Goal: Task Accomplishment & Management: Manage account settings

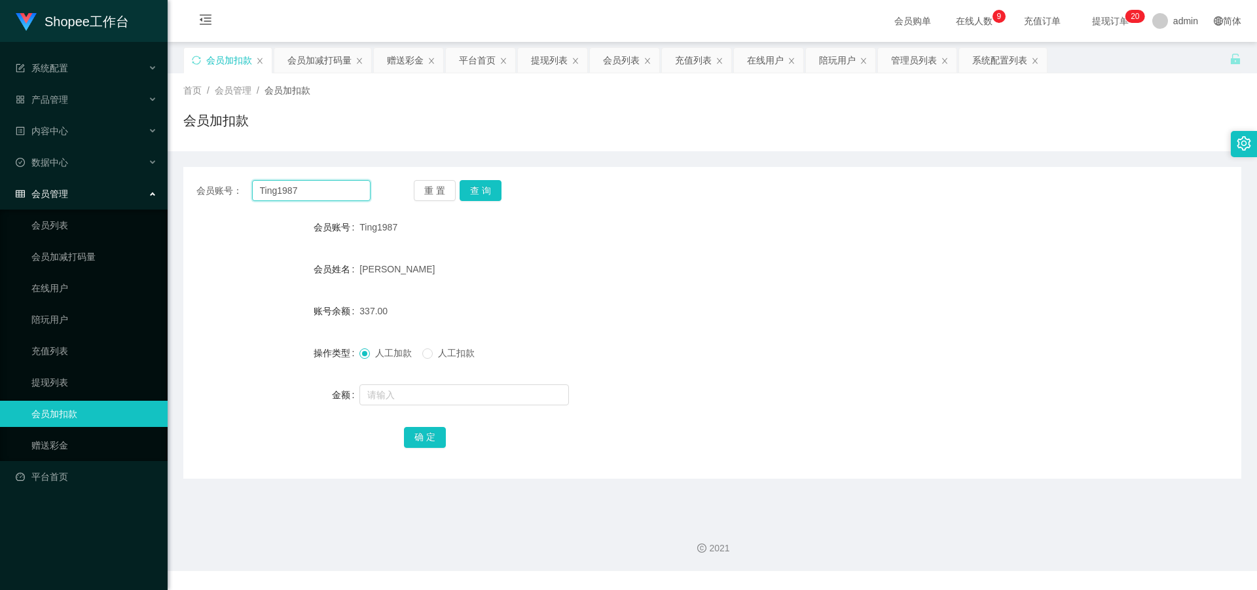
drag, startPoint x: 297, startPoint y: 183, endPoint x: 277, endPoint y: 185, distance: 19.7
click at [149, 185] on section "Shopee工作台 系统配置 产品管理 内容中心 数据中心 会员管理 会员列表 会员加减打码量 在线用户 陪玩用户 充值列表 提现列表 会员加扣款 赠送彩金 …" at bounding box center [628, 285] width 1257 height 571
paste input "jayson9875"
type input "jayson9875"
click at [500, 188] on button "查 询" at bounding box center [481, 190] width 42 height 21
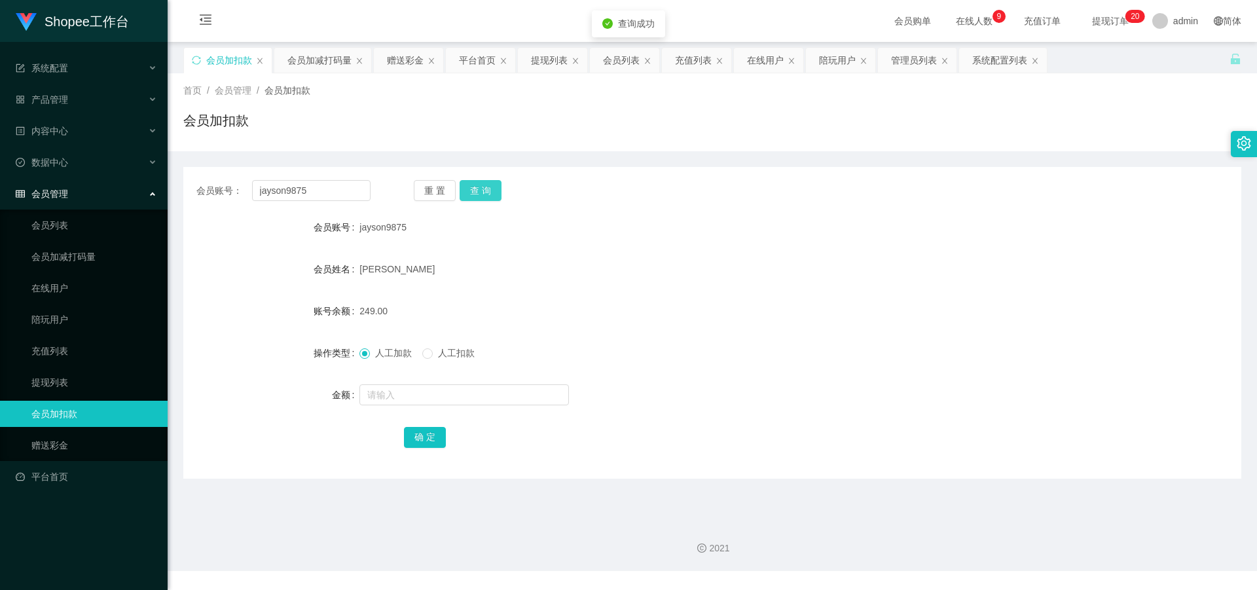
click at [491, 191] on button "查 询" at bounding box center [481, 190] width 42 height 21
click at [418, 392] on input "text" at bounding box center [465, 394] width 210 height 21
click at [420, 403] on input "text" at bounding box center [465, 394] width 210 height 21
type input "100"
drag, startPoint x: 417, startPoint y: 428, endPoint x: 428, endPoint y: 422, distance: 12.3
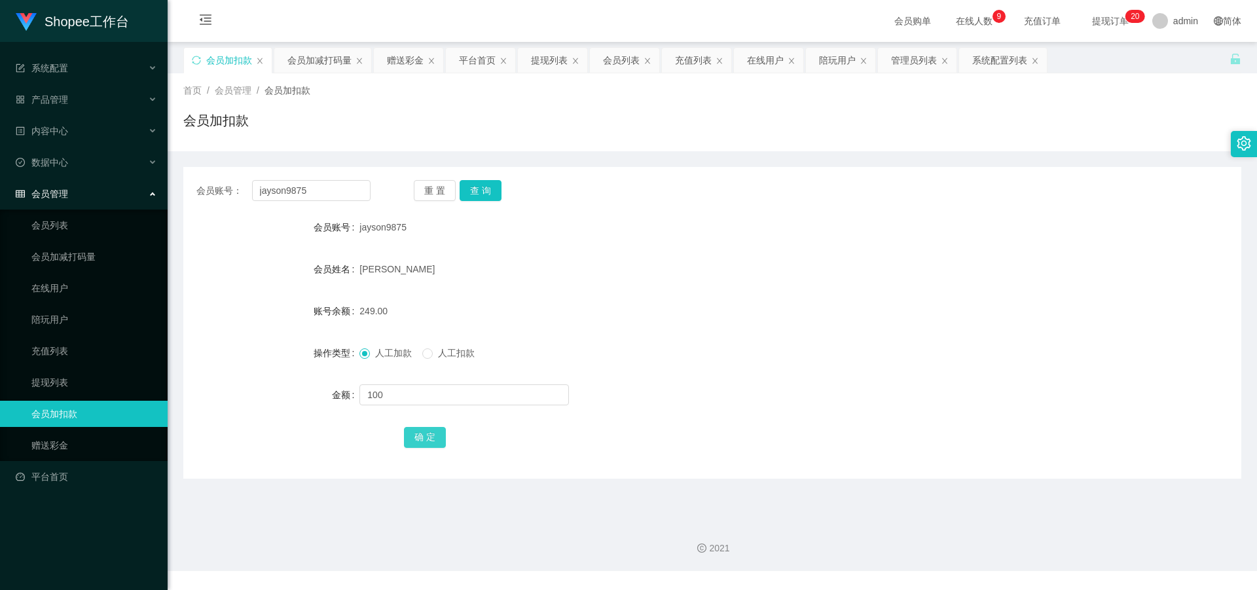
click at [417, 428] on button "确 定" at bounding box center [425, 437] width 42 height 21
click at [476, 194] on button "查 询" at bounding box center [481, 190] width 42 height 21
click at [477, 194] on button "查 询" at bounding box center [481, 190] width 42 height 21
click at [481, 194] on button "查 询" at bounding box center [481, 190] width 42 height 21
drag, startPoint x: 315, startPoint y: 193, endPoint x: 135, endPoint y: 179, distance: 180.6
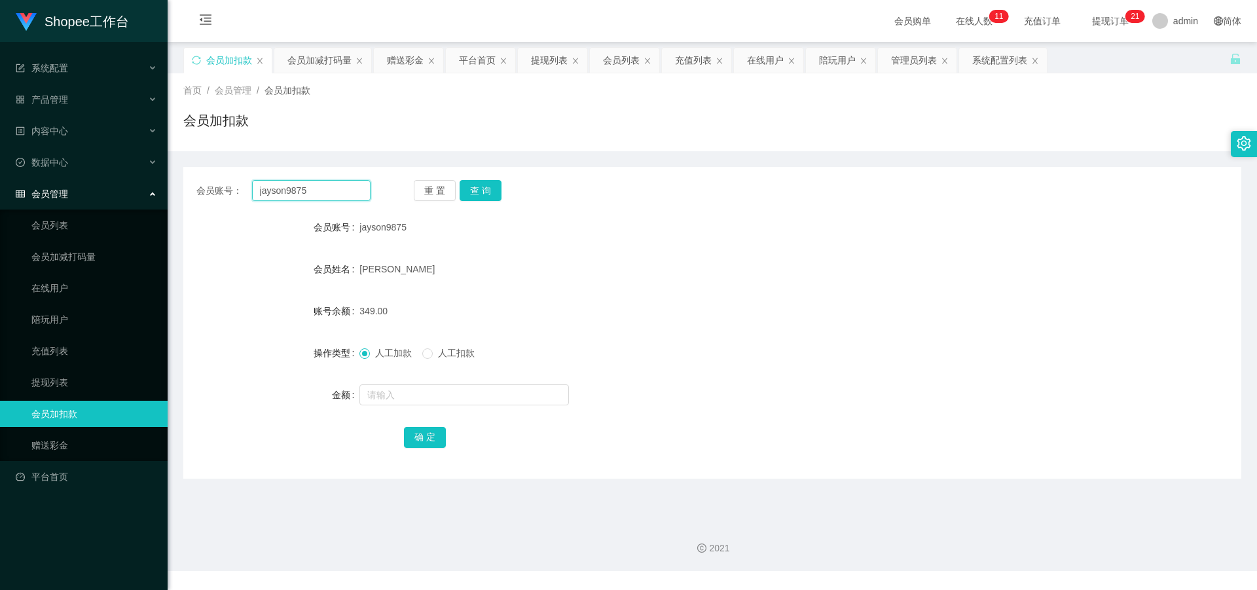
click at [123, 181] on section "Shopee工作台 系统配置 产品管理 内容中心 数据中心 会员管理 会员列表 会员加减打码量 在线用户 陪玩用户 充值列表 提现列表 会员加扣款 赠送彩金 …" at bounding box center [628, 285] width 1257 height 571
paste input "Ong [PERSON_NAME]"
type input "Ong [PERSON_NAME]"
click at [485, 185] on button "查 询" at bounding box center [481, 190] width 42 height 21
click at [638, 157] on div "会员账号： Ong Yee Shiang 重 置 查 询 会员账号 Ong Yee Shiang 会员姓名 Ong Yee Shiang 账号余额 8000.…" at bounding box center [712, 314] width 1058 height 327
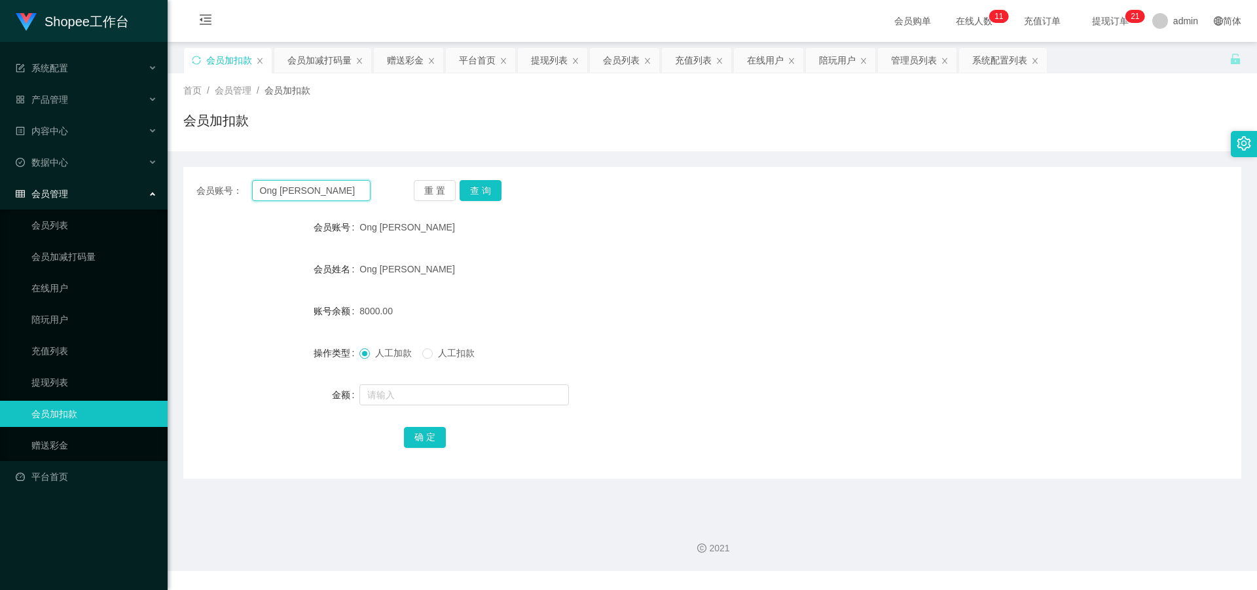
drag, startPoint x: 329, startPoint y: 194, endPoint x: 193, endPoint y: 193, distance: 135.6
click at [193, 193] on div "会员账号： Ong Yee Shiang 重 置 查 询" at bounding box center [712, 190] width 1058 height 21
click at [54, 442] on link "赠送彩金" at bounding box center [94, 445] width 126 height 26
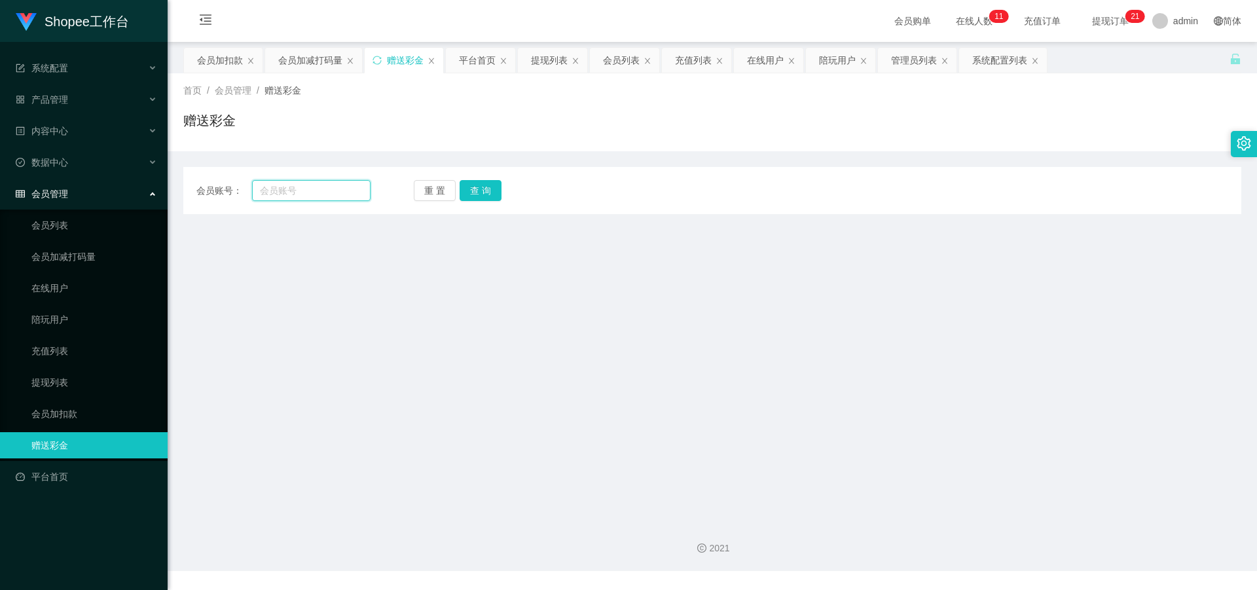
click at [280, 188] on input "text" at bounding box center [311, 190] width 119 height 21
paste input "Ong [PERSON_NAME]"
type input "Ong [PERSON_NAME]"
click at [480, 191] on button "查 询" at bounding box center [481, 190] width 42 height 21
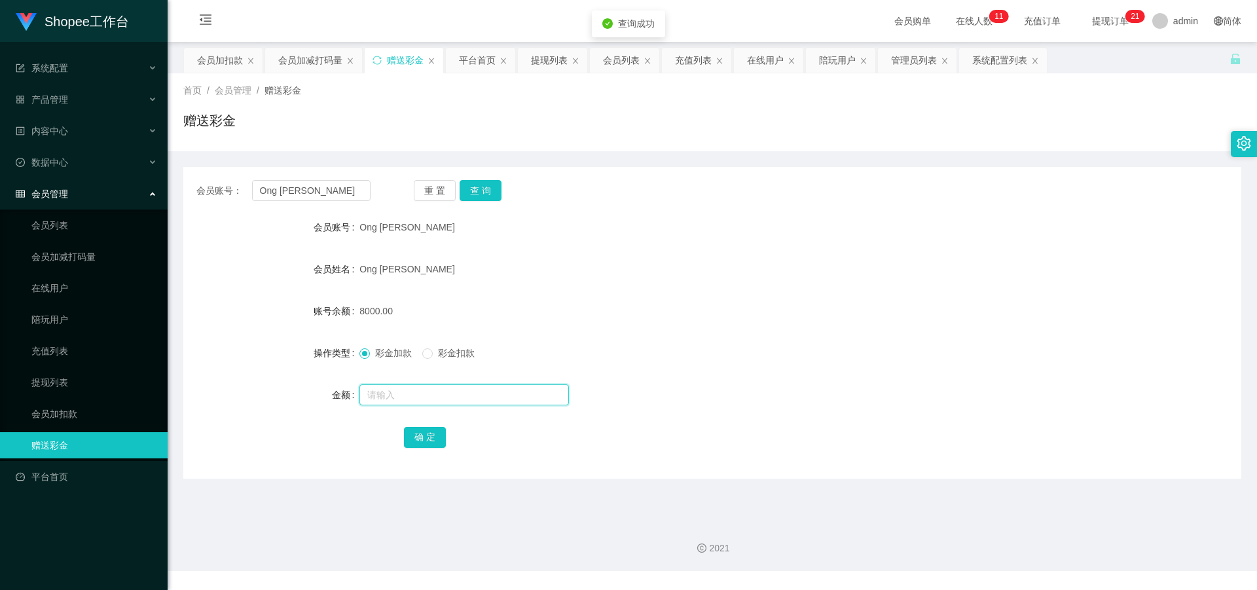
click at [372, 386] on input "text" at bounding box center [465, 394] width 210 height 21
type input "5000"
click at [425, 435] on button "确 定" at bounding box center [425, 437] width 42 height 21
click at [487, 189] on button "查 询" at bounding box center [481, 190] width 42 height 21
drag, startPoint x: 487, startPoint y: 189, endPoint x: 519, endPoint y: 178, distance: 33.1
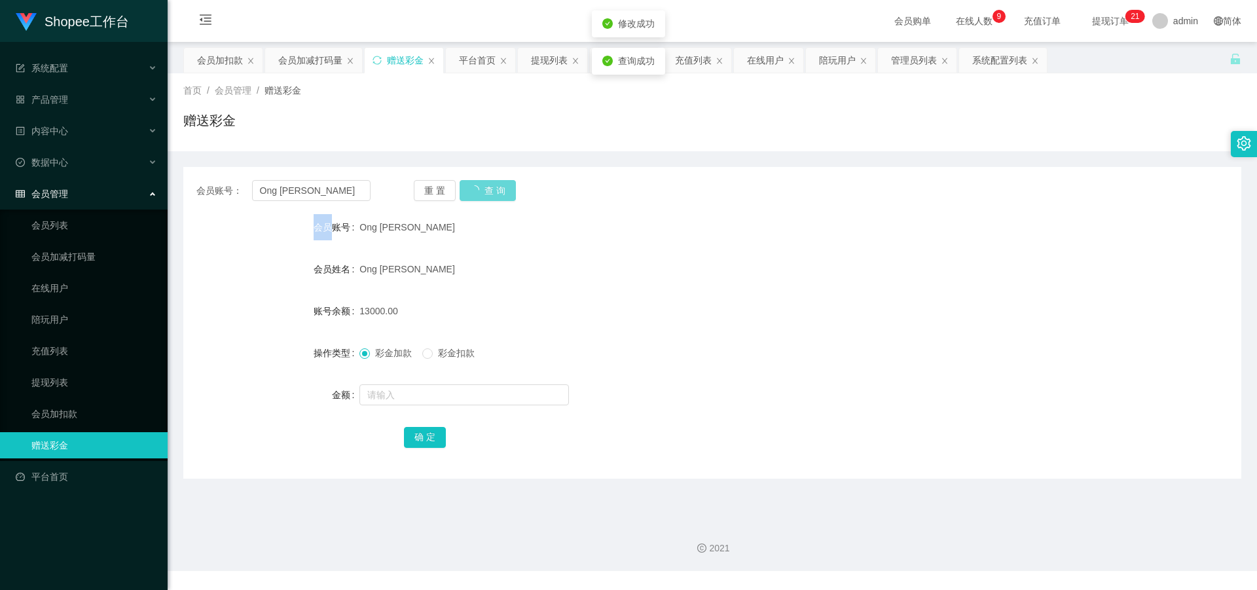
click at [487, 189] on div "重 置 查 询" at bounding box center [501, 190] width 174 height 21
drag, startPoint x: 342, startPoint y: 185, endPoint x: 208, endPoint y: 168, distance: 135.3
click at [208, 168] on div "会员账号： Ong Yee Shiang 重 置 查 询 会员账号 Ong Yee Shiang 会员姓名 Ong Yee Shiang 账号余额 13000…" at bounding box center [712, 323] width 1058 height 312
click at [71, 232] on link "会员列表" at bounding box center [94, 225] width 126 height 26
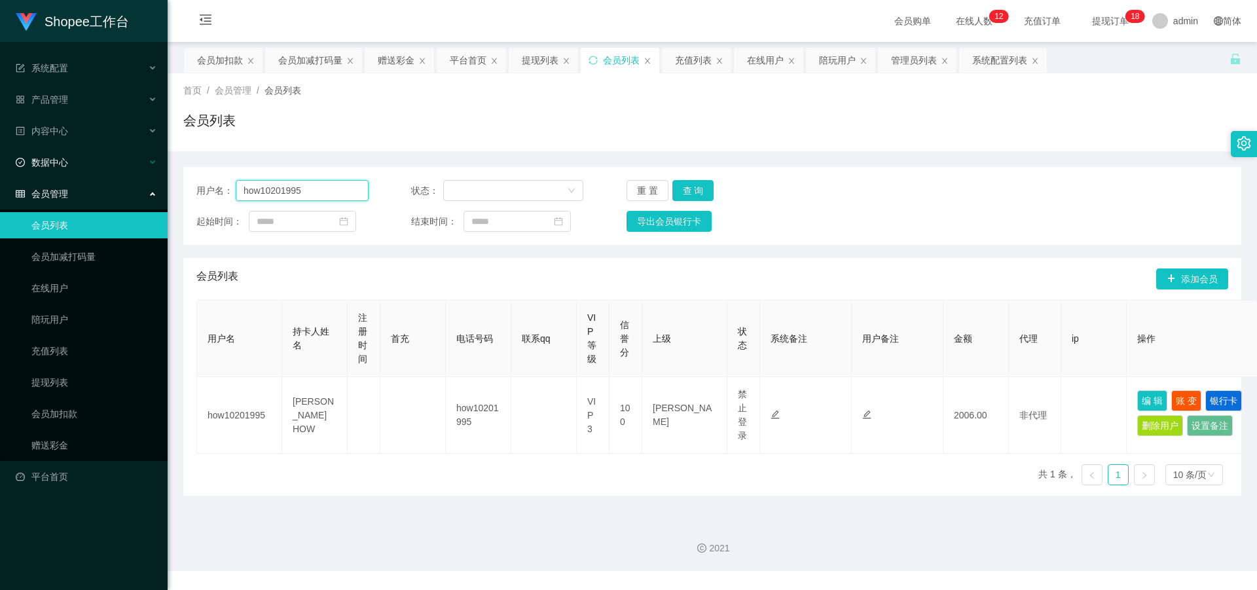
drag, startPoint x: 320, startPoint y: 188, endPoint x: 140, endPoint y: 174, distance: 180.0
click at [140, 174] on section "Shopee工作台 系统配置 产品管理 内容中心 数据中心 会员管理 会员列表 会员加减打码量 在线用户 陪玩用户 充值列表 提现列表 会员加扣款 赠送彩金 …" at bounding box center [628, 285] width 1257 height 571
paste input "Ong [PERSON_NAME]"
type input "Ong [PERSON_NAME]"
click at [701, 195] on button "查 询" at bounding box center [694, 190] width 42 height 21
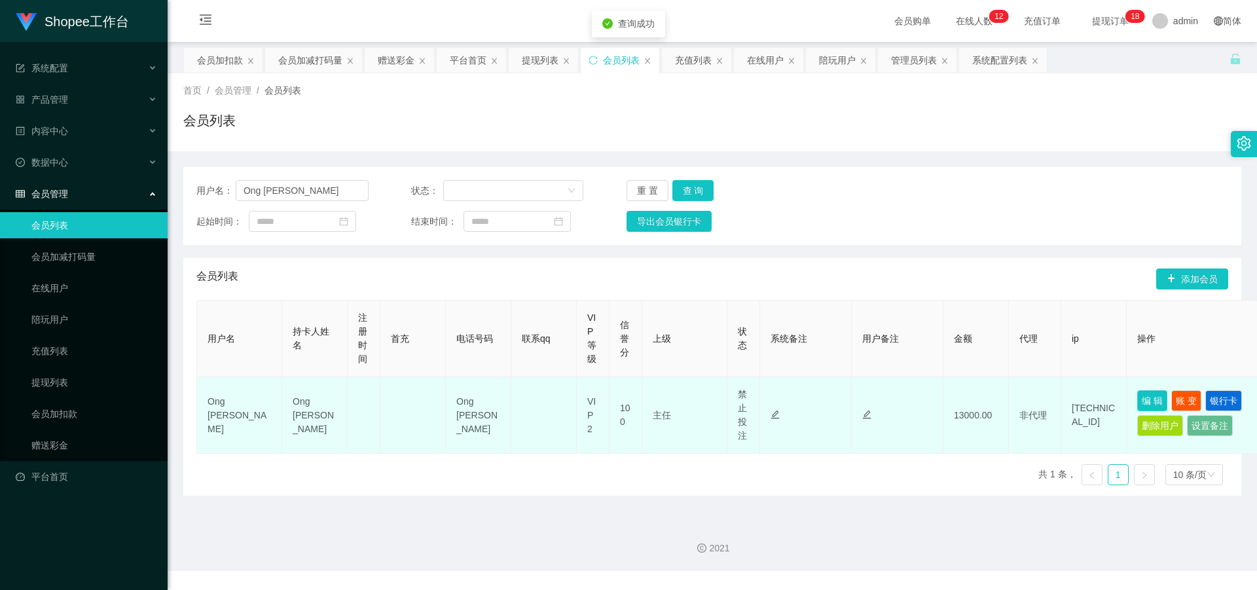
click at [1157, 397] on button "编 辑" at bounding box center [1153, 400] width 30 height 21
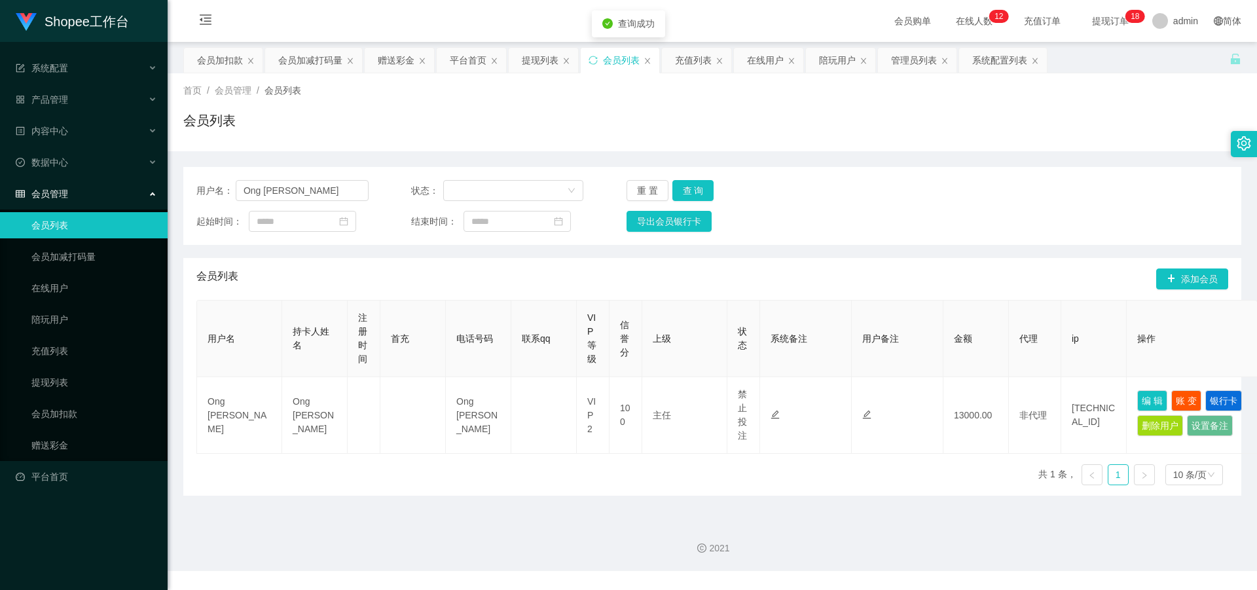
type input "Ong [PERSON_NAME]"
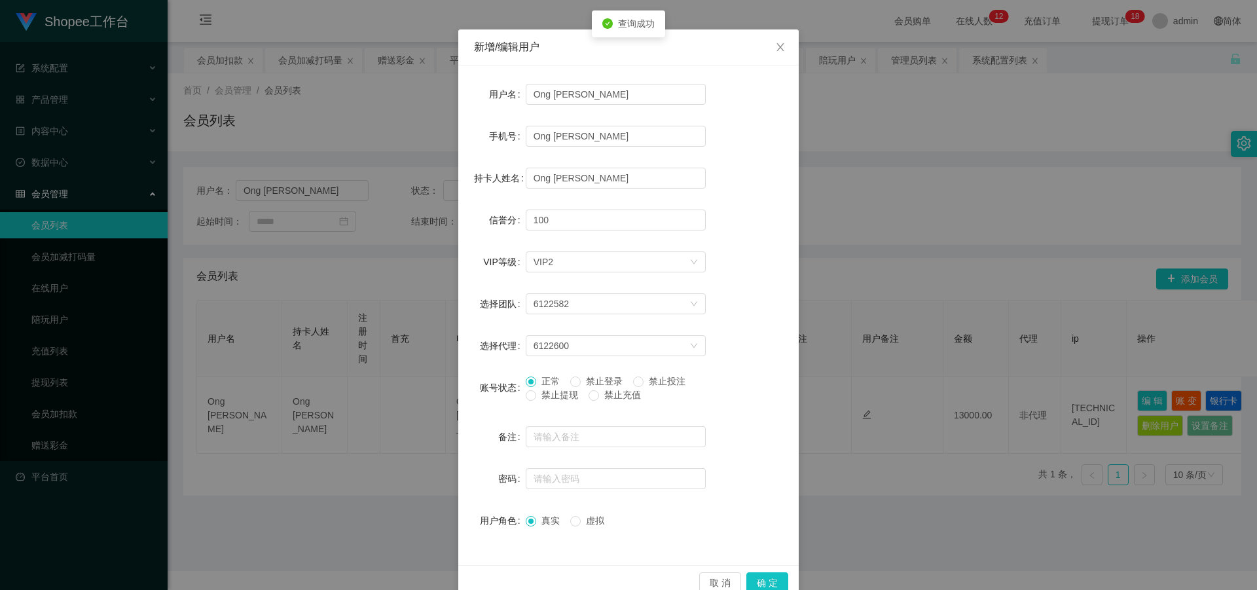
scroll to position [62, 0]
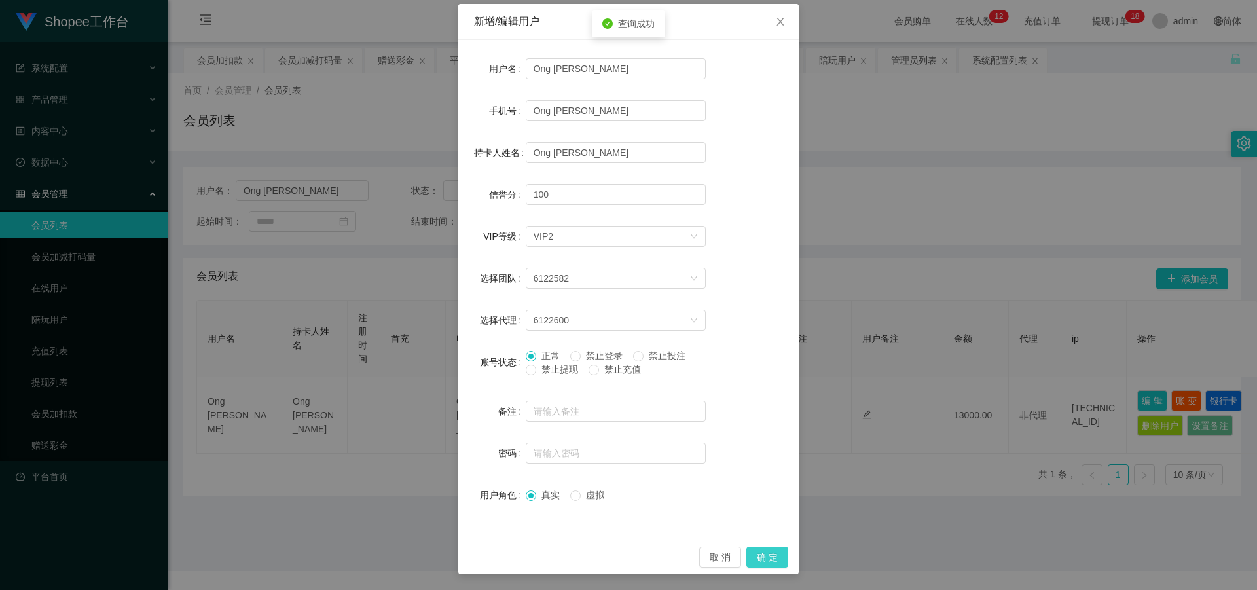
click at [758, 560] on button "确 定" at bounding box center [768, 557] width 42 height 21
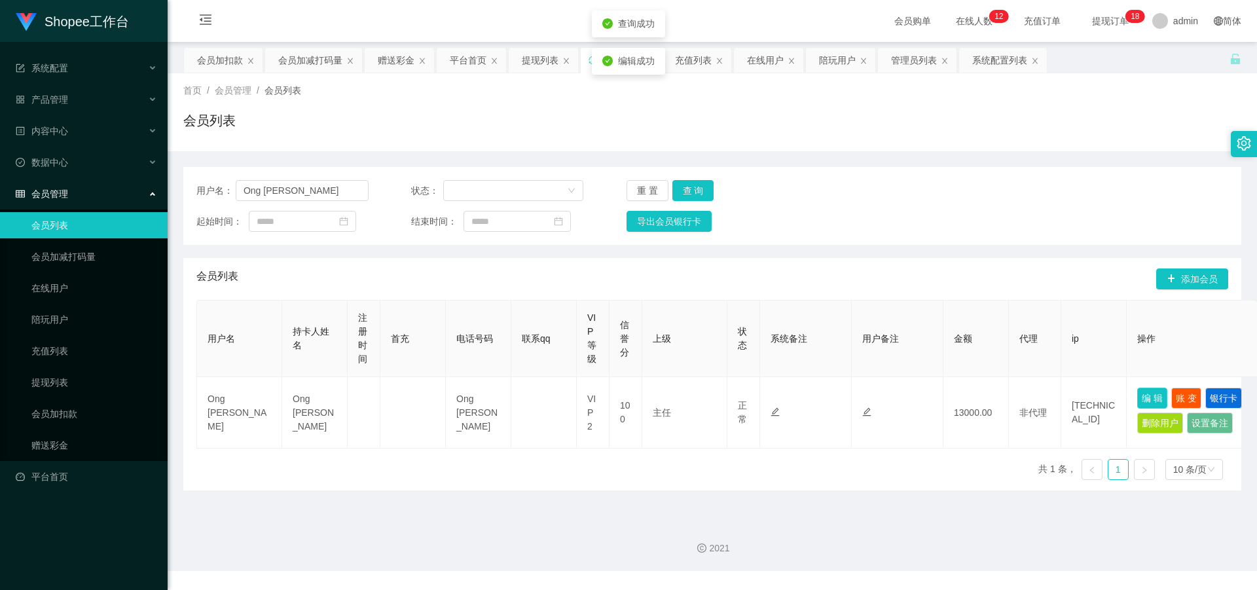
scroll to position [0, 0]
click at [694, 198] on button "查 询" at bounding box center [694, 190] width 42 height 21
click at [693, 188] on button "查 询" at bounding box center [694, 190] width 42 height 21
click at [693, 188] on button "查 询" at bounding box center [701, 190] width 56 height 21
click at [693, 188] on div "重 置 查 询" at bounding box center [713, 190] width 172 height 21
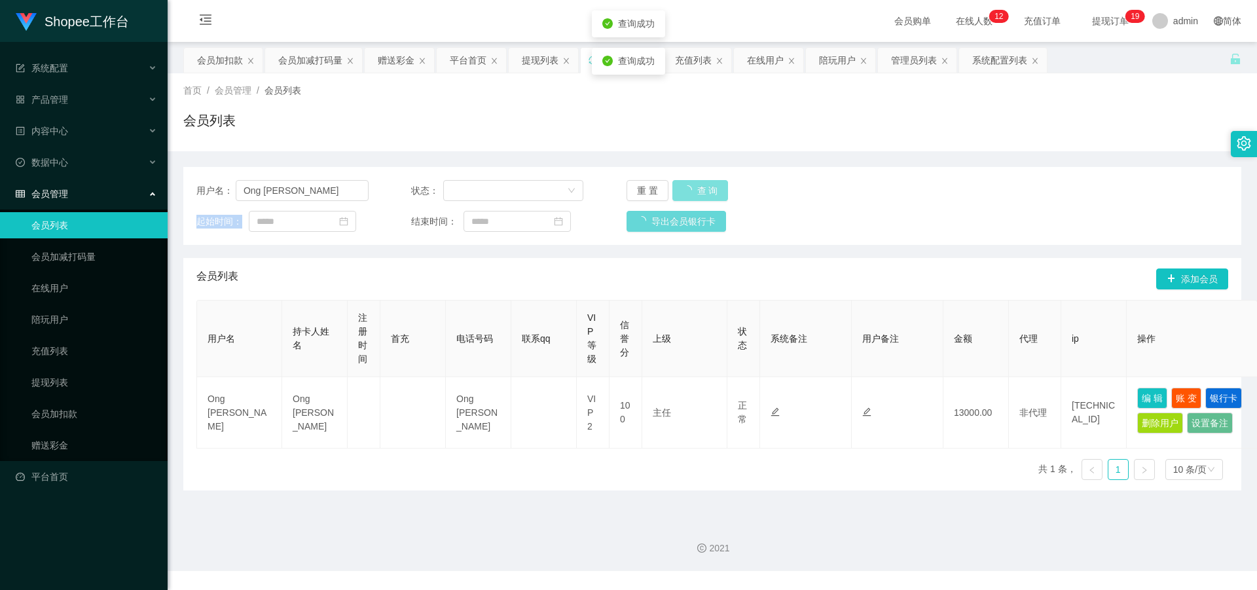
click at [694, 188] on button "查 询" at bounding box center [701, 190] width 56 height 21
click at [694, 188] on div "重 置 查 询" at bounding box center [713, 190] width 172 height 21
click at [695, 188] on button "查 询" at bounding box center [694, 190] width 42 height 21
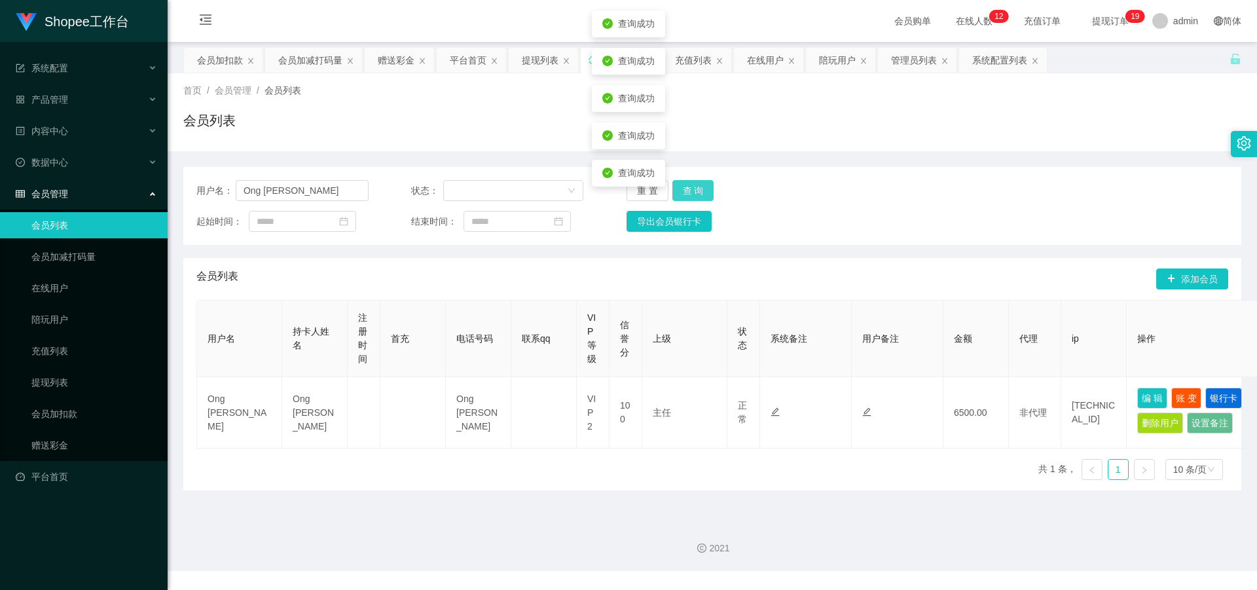
click at [696, 188] on div "重 置 查 询" at bounding box center [713, 190] width 172 height 21
click at [699, 189] on button "查 询" at bounding box center [694, 190] width 42 height 21
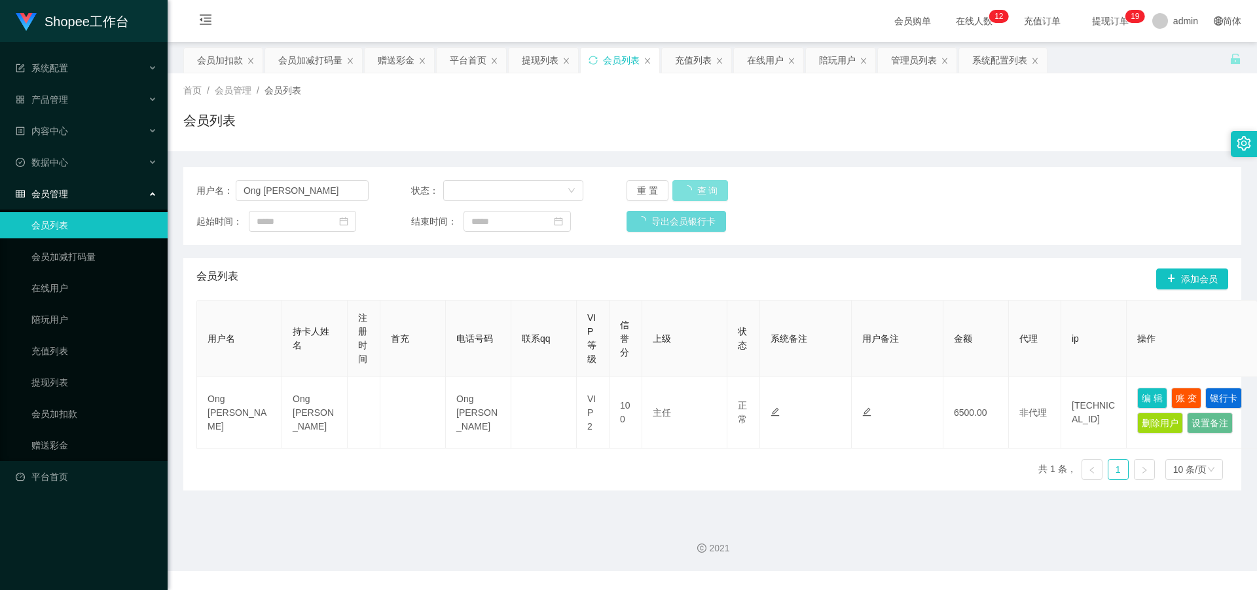
click at [699, 189] on div "重 置 查 询" at bounding box center [713, 190] width 172 height 21
click at [699, 189] on button "查 询" at bounding box center [694, 190] width 42 height 21
click at [699, 189] on div "重 置 查 询" at bounding box center [713, 190] width 172 height 21
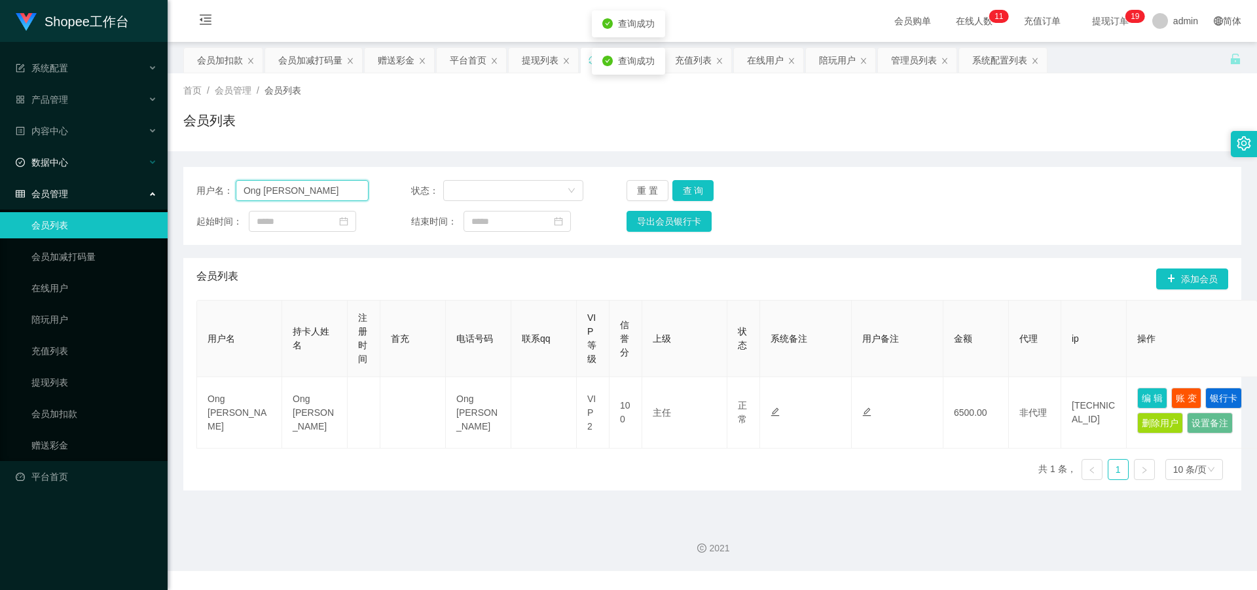
drag, startPoint x: 324, startPoint y: 195, endPoint x: 123, endPoint y: 172, distance: 201.6
click at [121, 172] on section "Shopee工作台 系统配置 产品管理 内容中心 数据中心 会员管理 会员列表 会员加减打码量 在线用户 陪玩用户 充值列表 提现列表 会员加扣款 赠送彩金 …" at bounding box center [628, 285] width 1257 height 571
click at [51, 443] on link "赠送彩金" at bounding box center [94, 445] width 126 height 26
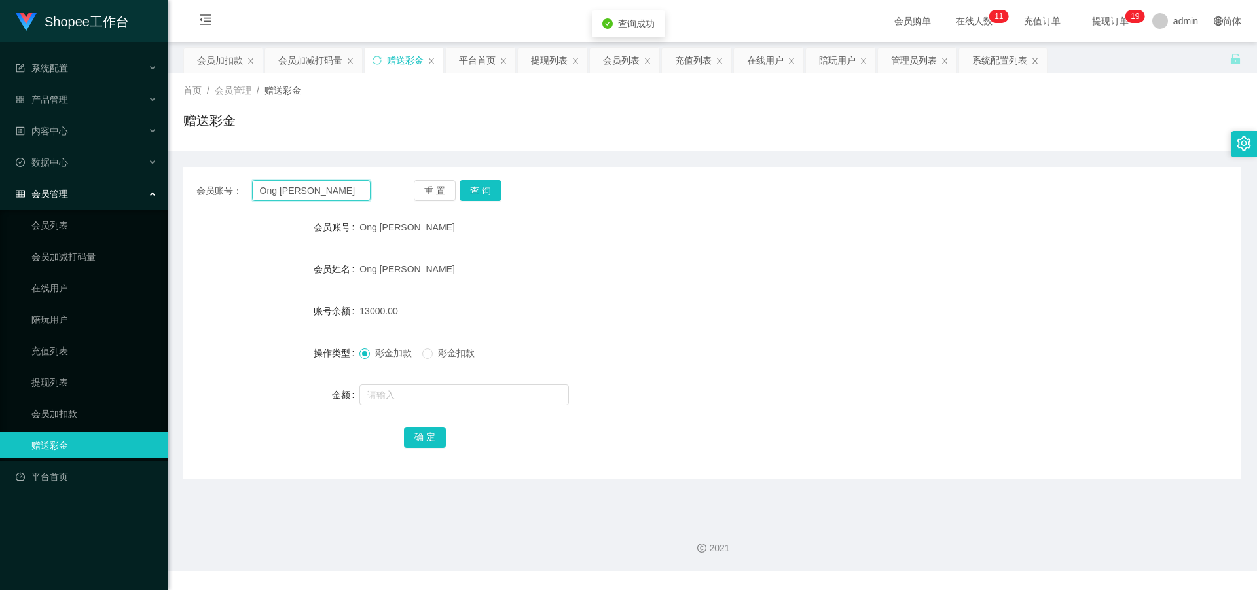
drag, startPoint x: 339, startPoint y: 195, endPoint x: 238, endPoint y: 200, distance: 101.0
click at [131, 195] on section "Shopee工作台 系统配置 产品管理 内容中心 数据中心 会员管理 会员列表 会员加减打码量 在线用户 陪玩用户 充值列表 提现列表 会员加扣款 赠送彩金 …" at bounding box center [628, 285] width 1257 height 571
click at [485, 193] on button "查 询" at bounding box center [481, 190] width 42 height 21
click at [487, 194] on div "重 置 查 询" at bounding box center [501, 190] width 174 height 21
click at [487, 194] on button "查 询" at bounding box center [481, 190] width 42 height 21
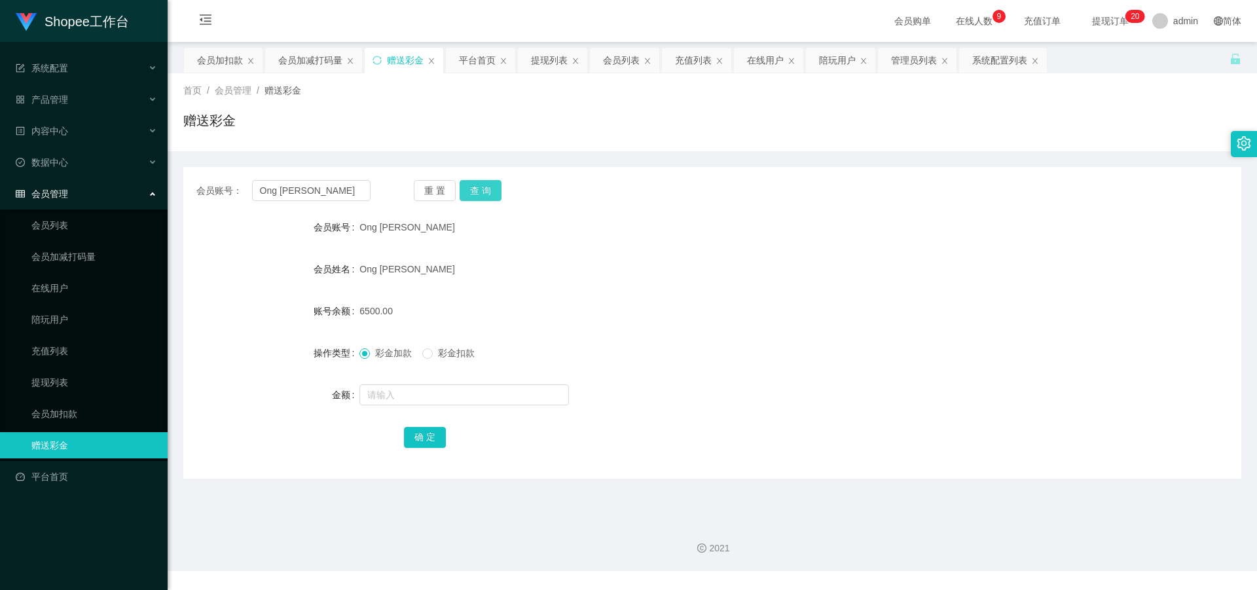
click at [485, 195] on button "查 询" at bounding box center [481, 190] width 42 height 21
click at [481, 186] on button "查 询" at bounding box center [481, 190] width 42 height 21
click at [480, 185] on button "查 询" at bounding box center [481, 190] width 42 height 21
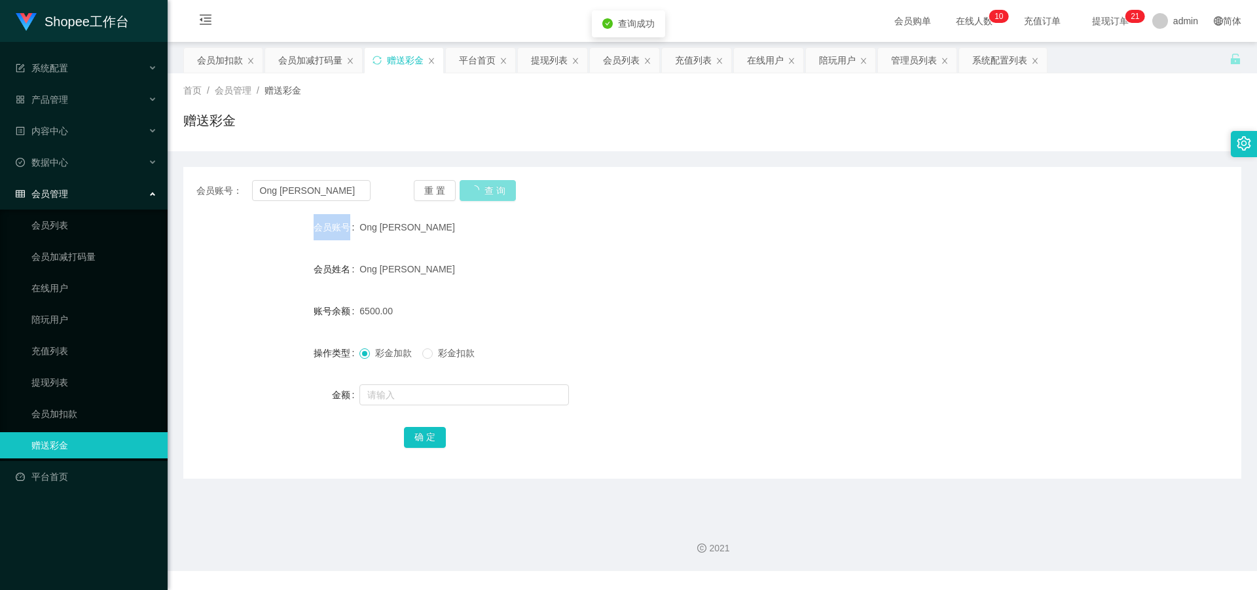
click at [480, 185] on div "重 置 查 询" at bounding box center [501, 190] width 174 height 21
click at [480, 185] on button "查 询" at bounding box center [481, 190] width 42 height 21
click at [480, 185] on div "重 置 查 询" at bounding box center [501, 190] width 174 height 21
drag, startPoint x: 332, startPoint y: 188, endPoint x: 191, endPoint y: 181, distance: 141.0
click at [191, 181] on div "会员账号： Ong Yee Shiang 重 置 查 询" at bounding box center [712, 190] width 1058 height 21
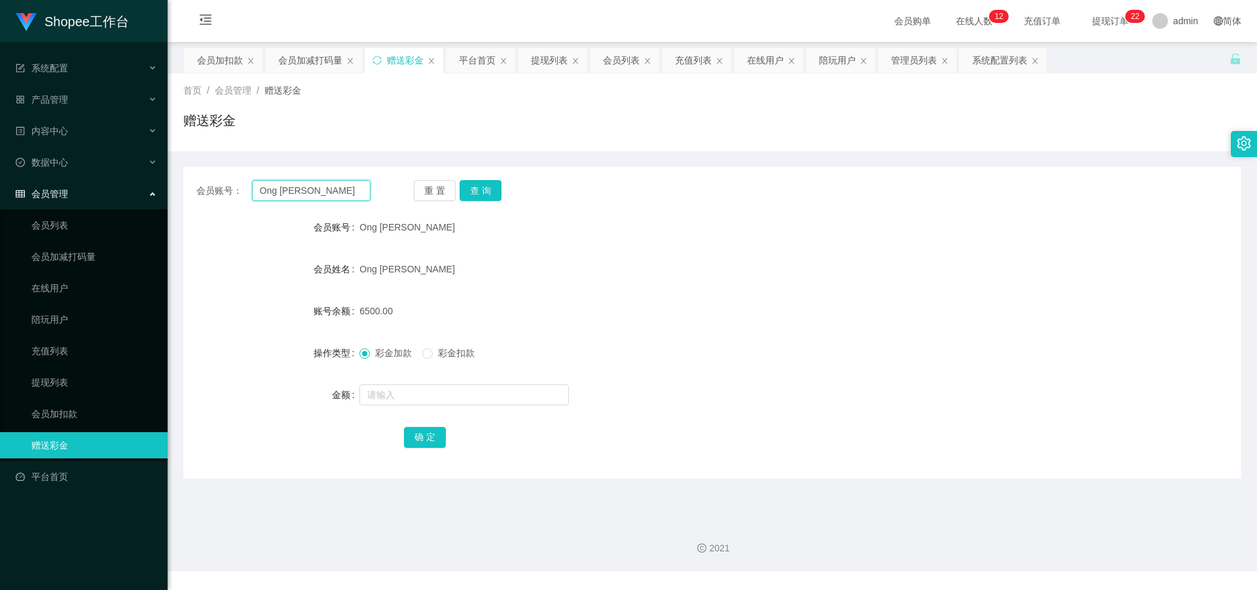
click at [335, 198] on input "Ong [PERSON_NAME]" at bounding box center [311, 190] width 119 height 21
drag, startPoint x: 339, startPoint y: 193, endPoint x: 194, endPoint y: 183, distance: 145.1
click at [194, 183] on div "会员账号： Ong Yee Shiang 重 置 查 询" at bounding box center [712, 190] width 1058 height 21
click at [69, 229] on link "会员列表" at bounding box center [94, 225] width 126 height 26
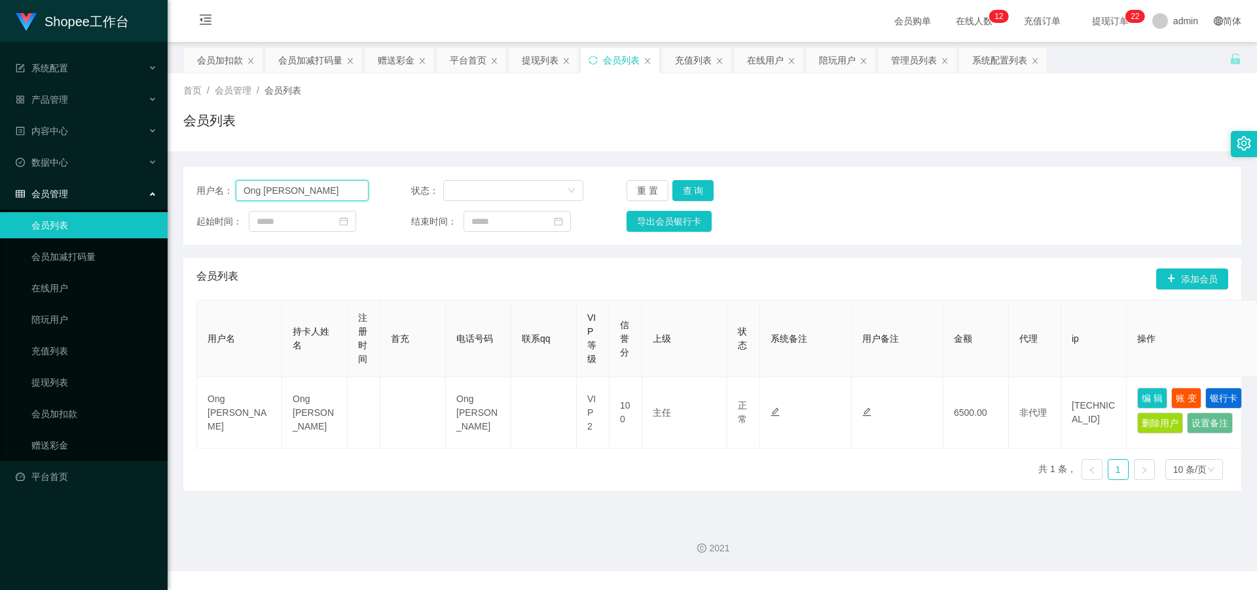
drag, startPoint x: 185, startPoint y: 181, endPoint x: 131, endPoint y: 187, distance: 54.1
click at [129, 183] on section "Shopee工作台 系统配置 产品管理 内容中心 数据中心 会员管理 会员列表 会员加减打码量 在线用户 陪玩用户 充值列表 提现列表 会员加扣款 赠送彩金 …" at bounding box center [628, 285] width 1257 height 571
click at [701, 185] on button "查 询" at bounding box center [694, 190] width 42 height 21
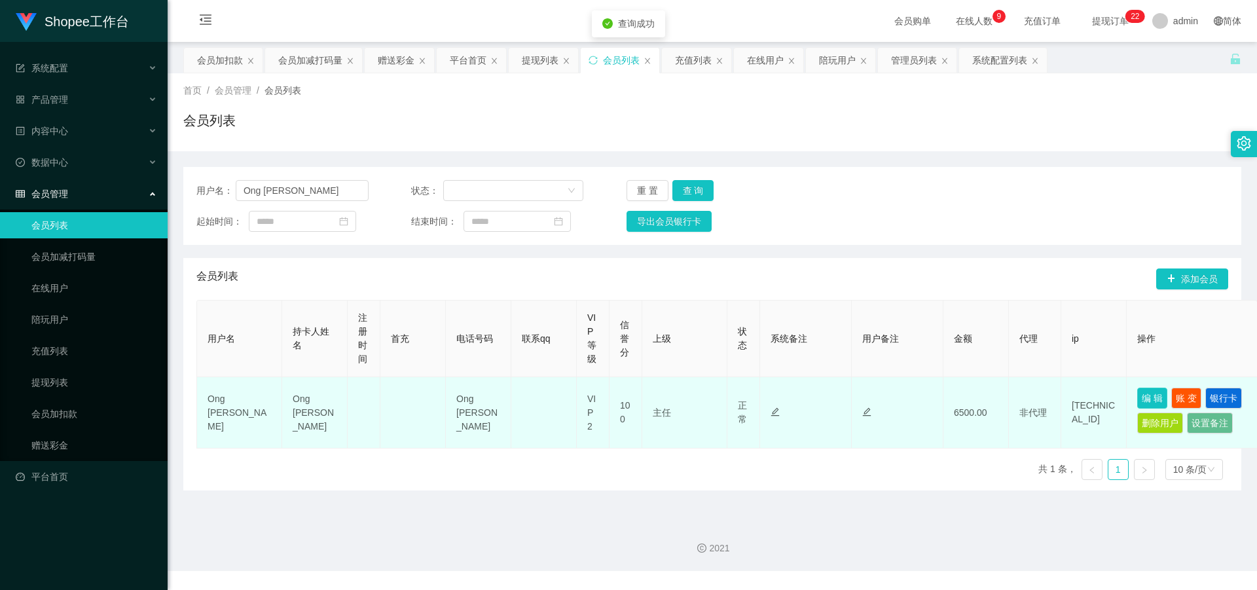
click at [1155, 399] on button "编 辑" at bounding box center [1153, 398] width 30 height 21
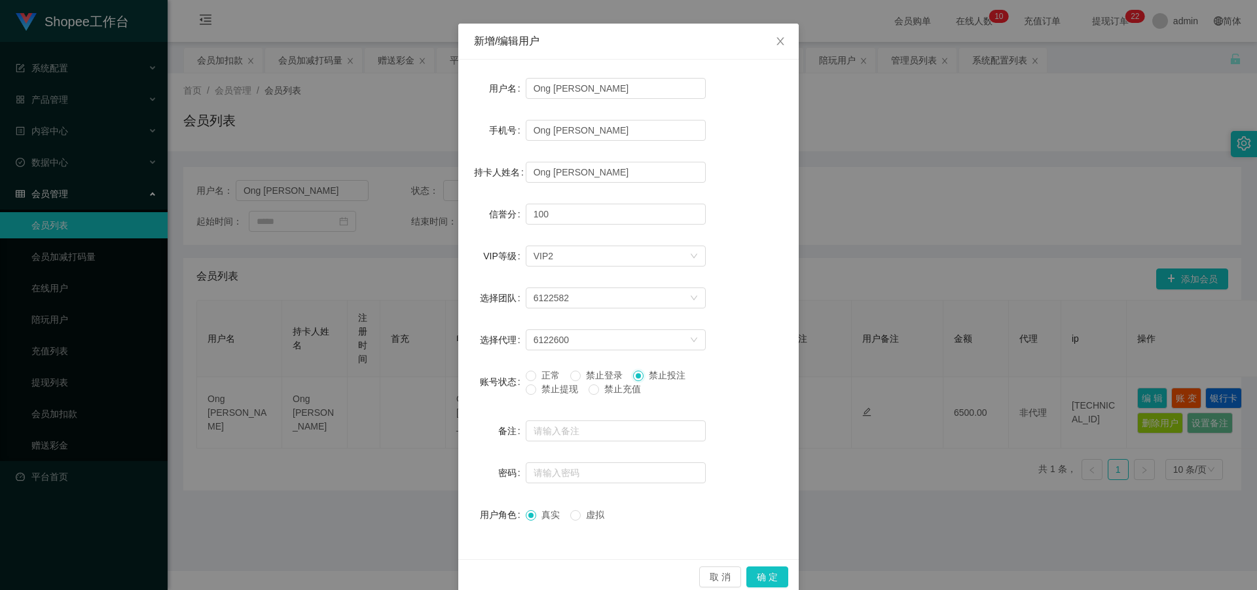
scroll to position [62, 0]
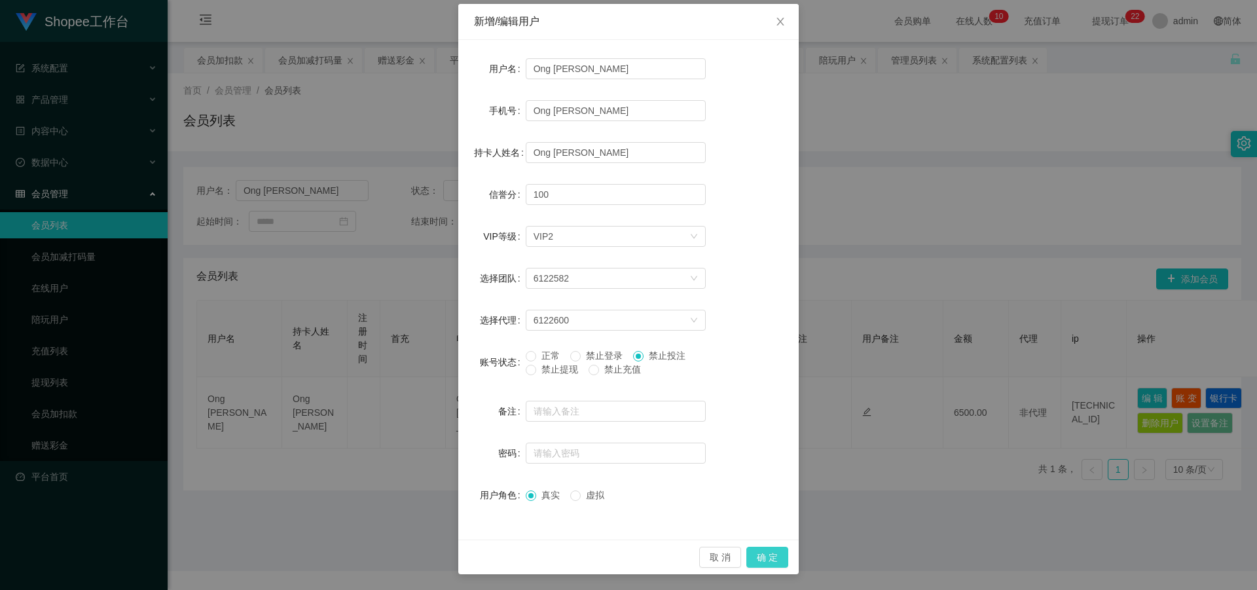
click at [764, 560] on button "确 定" at bounding box center [768, 557] width 42 height 21
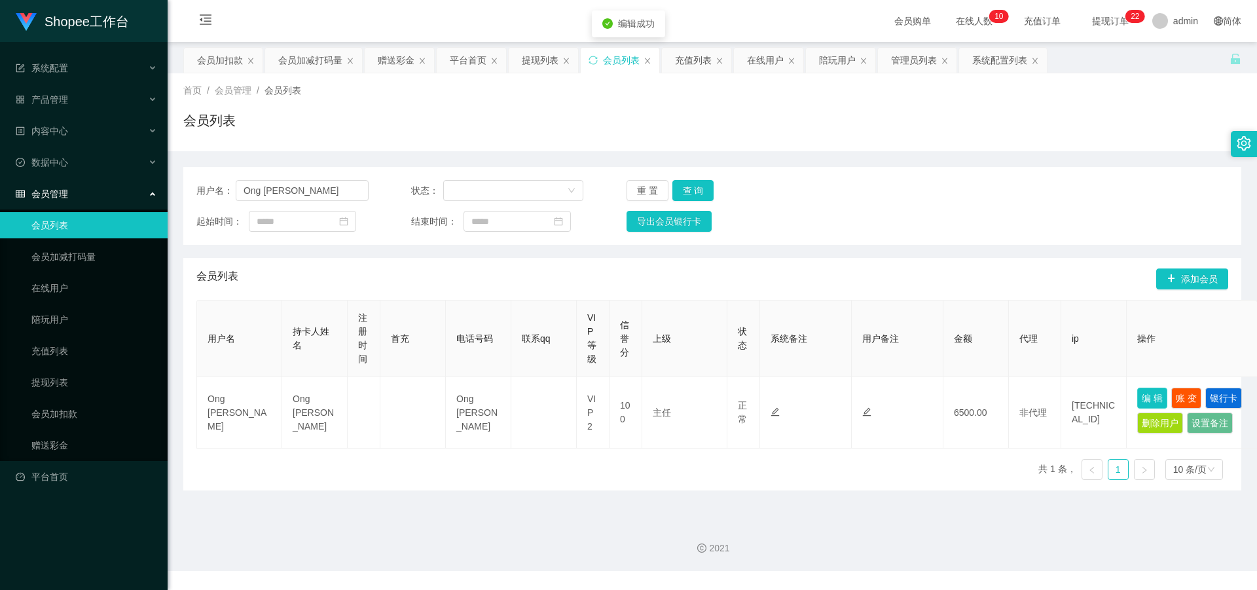
scroll to position [0, 0]
click at [690, 184] on button "查 询" at bounding box center [694, 190] width 42 height 21
click at [690, 184] on div "重 置 查 询" at bounding box center [713, 190] width 172 height 21
click at [690, 184] on button "查 询" at bounding box center [694, 190] width 42 height 21
click at [694, 192] on button "查 询" at bounding box center [694, 190] width 42 height 21
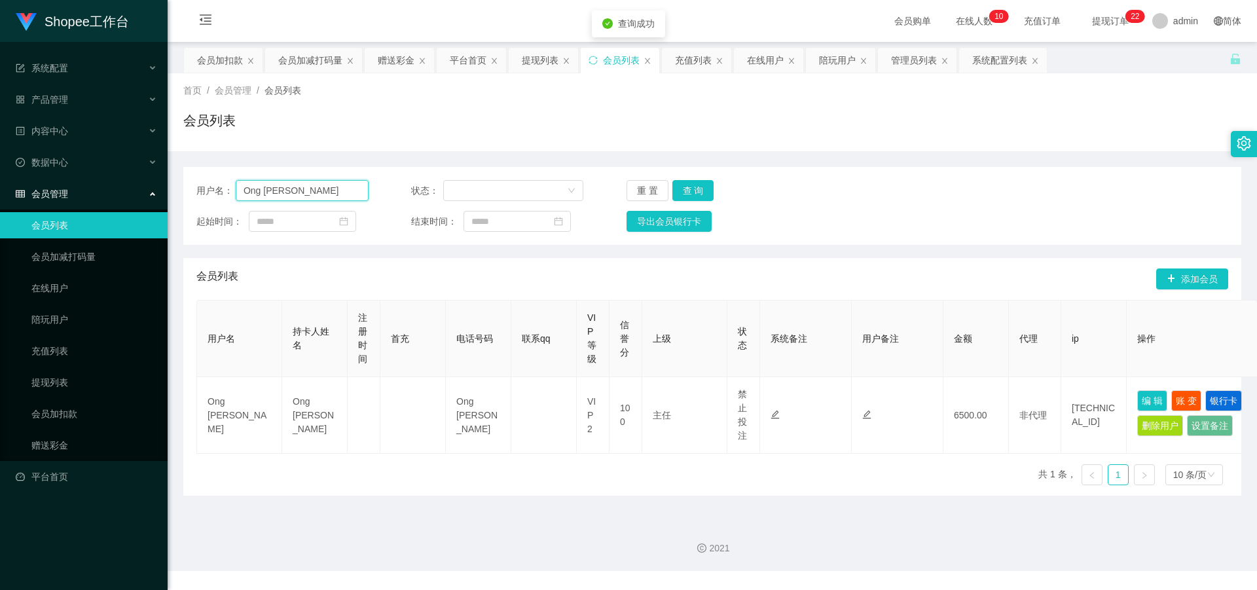
drag, startPoint x: 307, startPoint y: 193, endPoint x: 139, endPoint y: 196, distance: 168.3
click at [128, 193] on section "Shopee工作台 系统配置 产品管理 内容中心 数据中心 会员管理 会员列表 会员加减打码量 在线用户 陪玩用户 充值列表 提现列表 会员加扣款 赠送彩金 …" at bounding box center [628, 285] width 1257 height 571
click at [47, 447] on link "赠送彩金" at bounding box center [94, 445] width 126 height 26
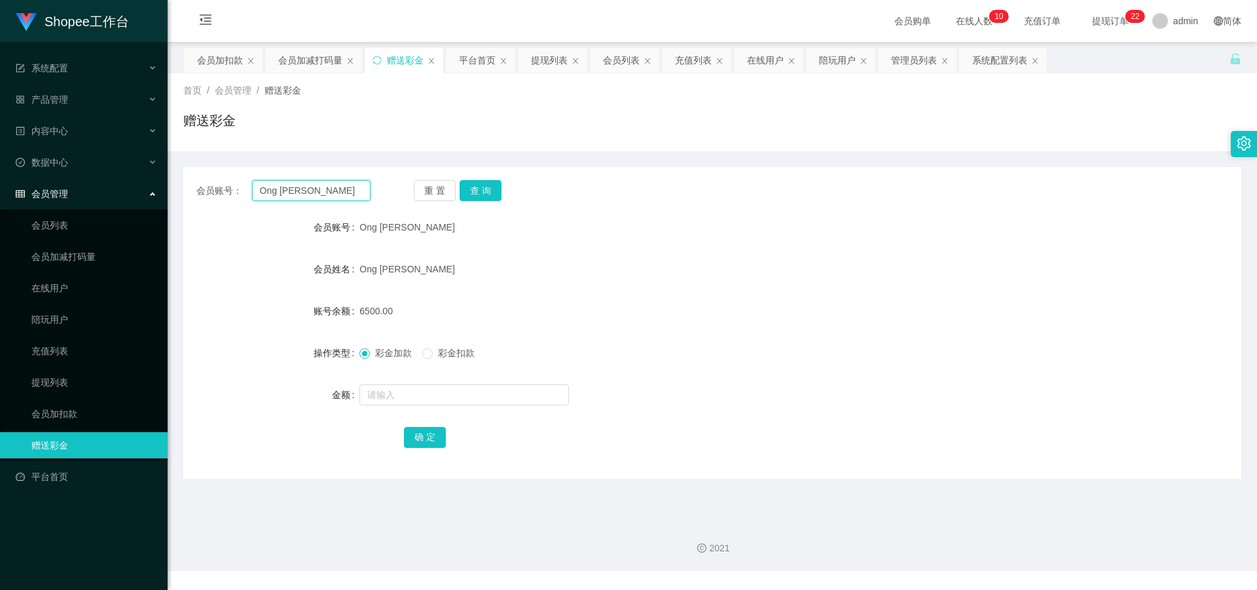
drag, startPoint x: 341, startPoint y: 196, endPoint x: 179, endPoint y: 217, distance: 163.1
click at [179, 217] on main "关闭左侧 关闭右侧 关闭其它 刷新页面 会员加扣款 会员加减打码量 赠送彩金 平台首页 提现列表 会员列表 充值列表 在线用户 陪玩用户 管理员列表 系统配置…" at bounding box center [713, 276] width 1090 height 468
click at [470, 193] on button "查 询" at bounding box center [481, 190] width 42 height 21
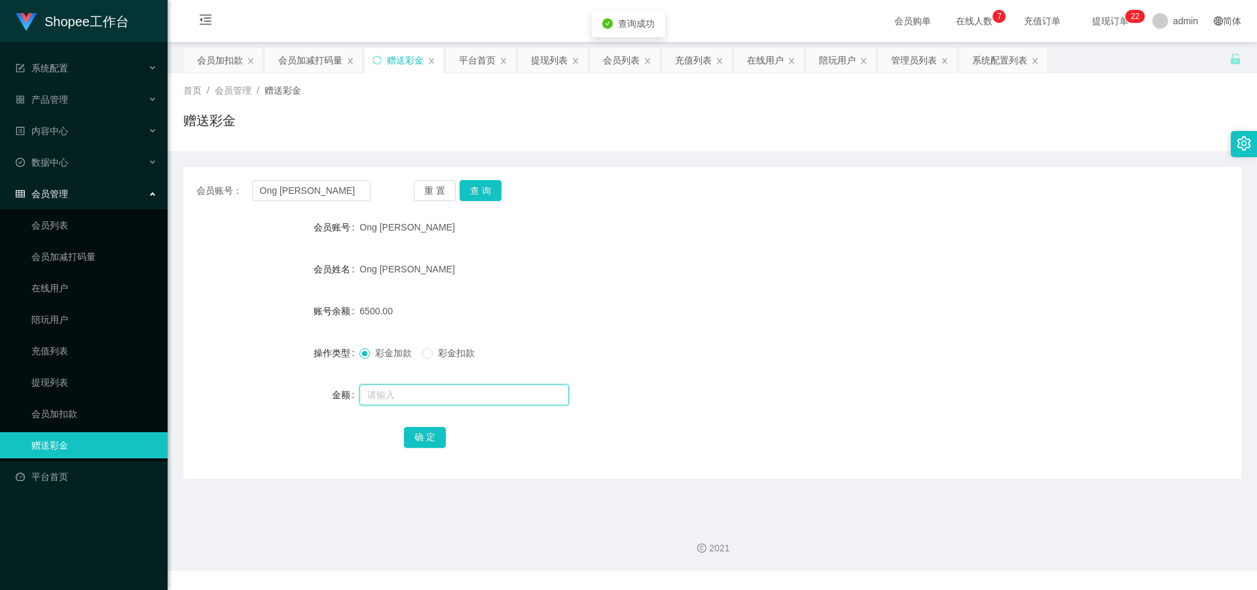
click at [390, 404] on input "text" at bounding box center [465, 394] width 210 height 21
type input "6500"
click at [421, 430] on button "确 定" at bounding box center [425, 437] width 42 height 21
click at [491, 195] on button "查 询" at bounding box center [481, 190] width 42 height 21
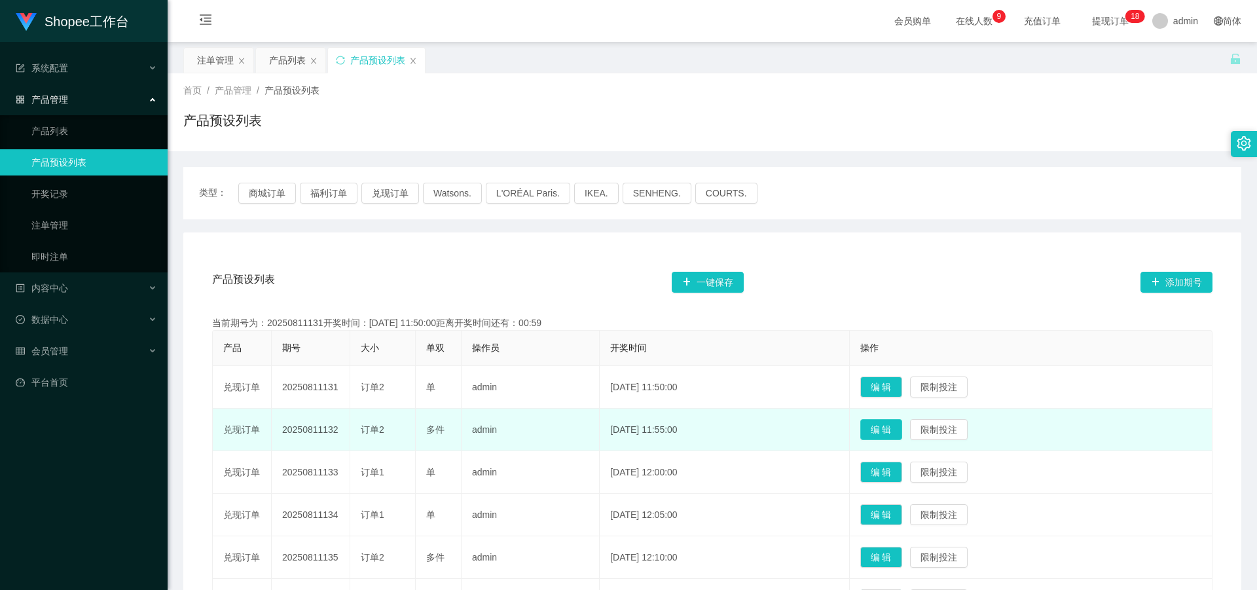
click at [902, 430] on button "编 辑" at bounding box center [882, 429] width 42 height 21
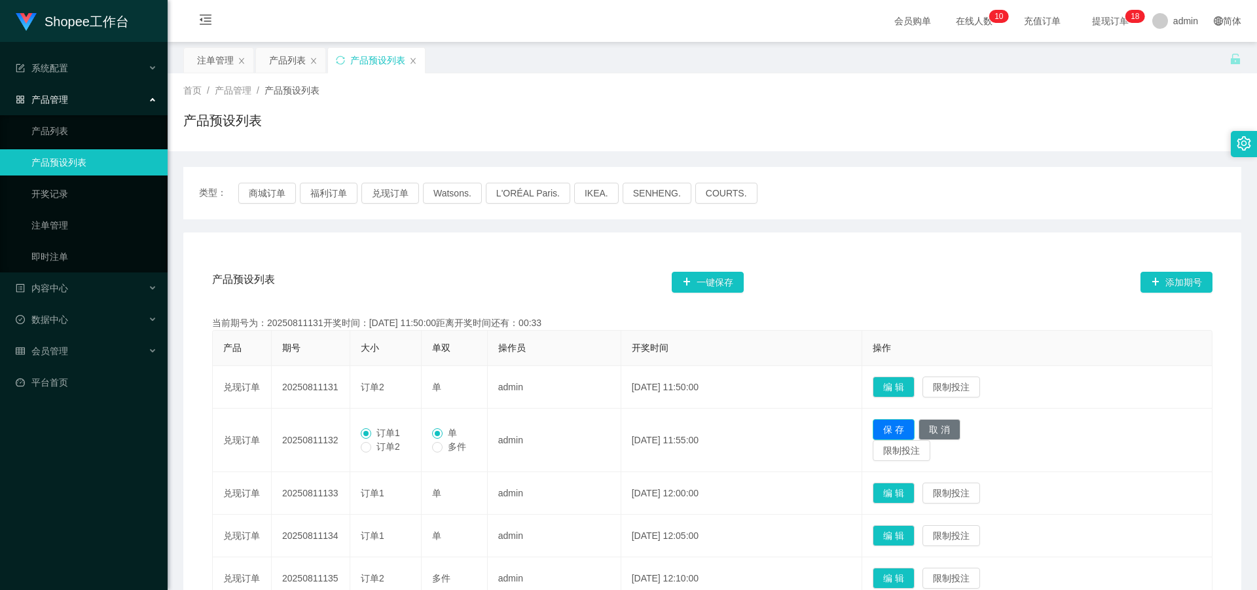
click at [907, 432] on button "保 存" at bounding box center [894, 429] width 42 height 21
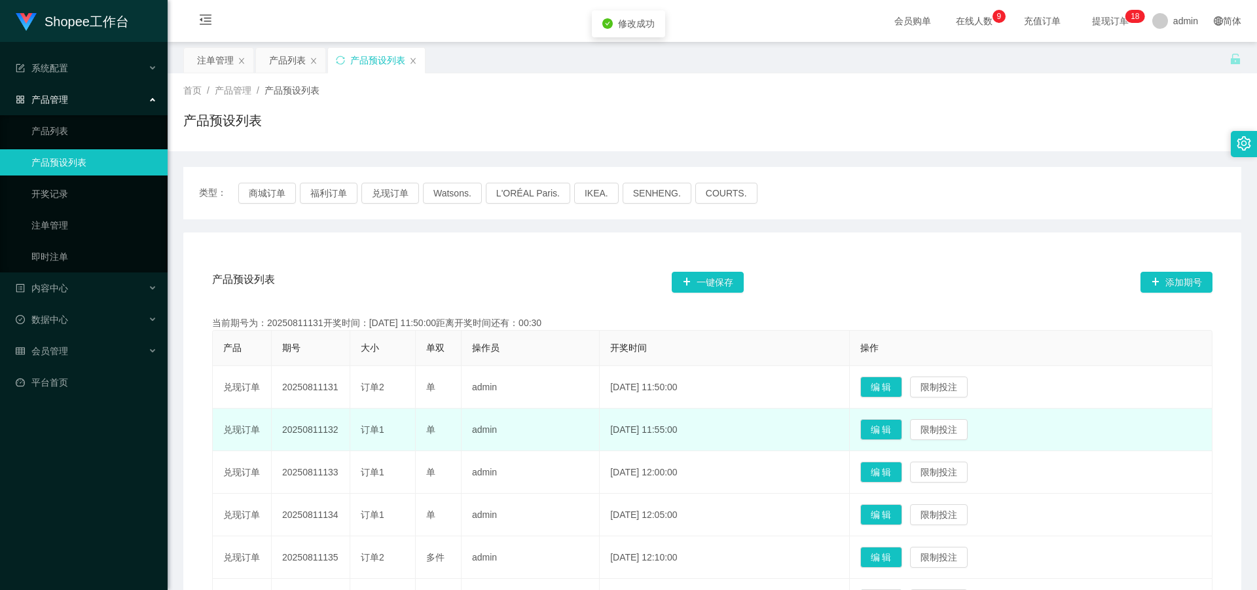
drag, startPoint x: 214, startPoint y: 429, endPoint x: 345, endPoint y: 434, distance: 131.1
click at [345, 434] on tr "兑现订单 20250811132 订单1 单 admin [DATE] 11:55:00 编 辑 限制投注" at bounding box center [713, 430] width 1000 height 43
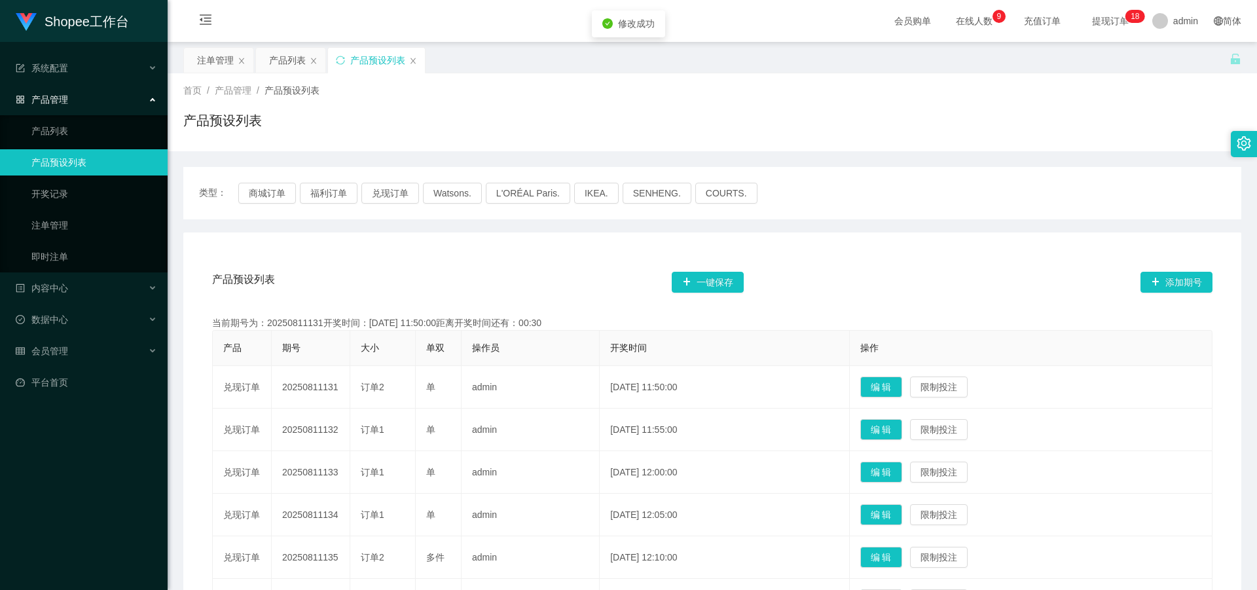
copy tr "兑现订单 20250811132"
click at [214, 58] on div "注单管理" at bounding box center [215, 60] width 37 height 25
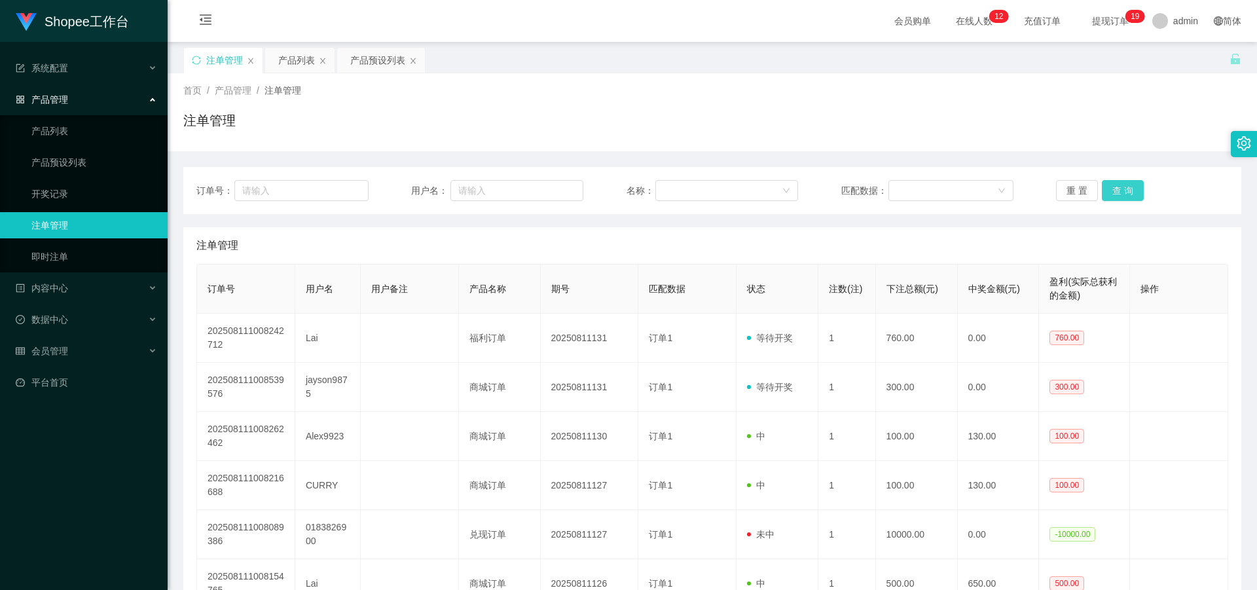
click at [1111, 193] on button "查 询" at bounding box center [1123, 190] width 42 height 21
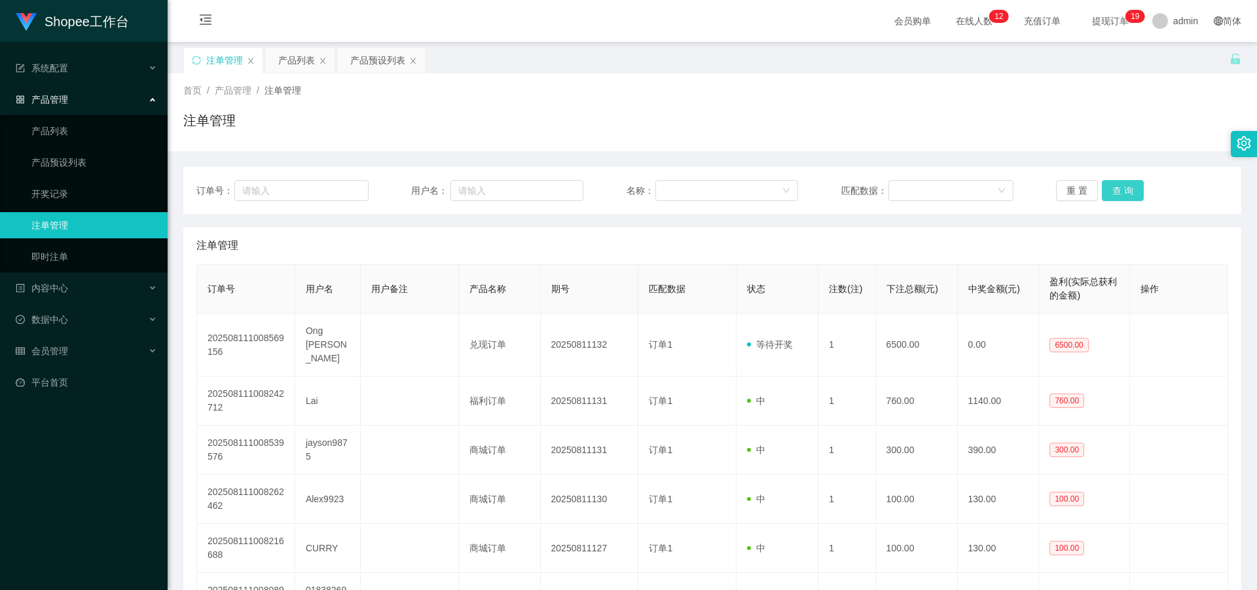
click at [1111, 193] on button "查 询" at bounding box center [1123, 190] width 42 height 21
click at [1115, 191] on button "查 询" at bounding box center [1123, 190] width 42 height 21
click at [1115, 191] on div "重 置 查 询" at bounding box center [1142, 190] width 172 height 21
click at [1115, 191] on button "查 询" at bounding box center [1123, 190] width 42 height 21
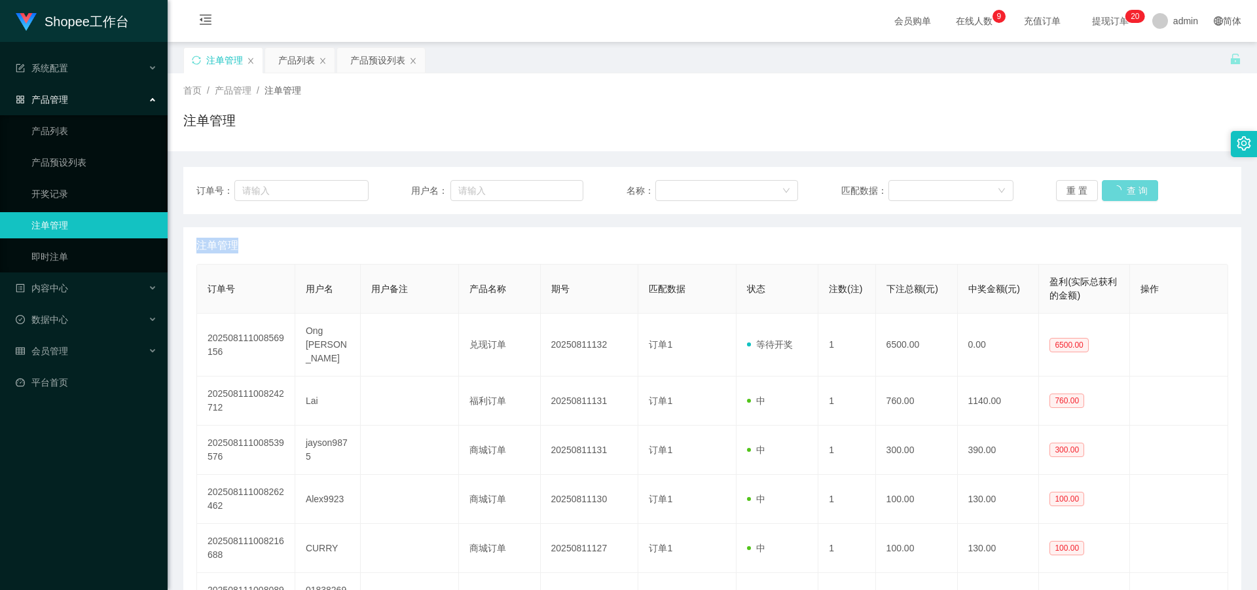
click at [1115, 191] on div "重 置 查 询" at bounding box center [1142, 190] width 172 height 21
click at [89, 164] on link "产品预设列表" at bounding box center [94, 162] width 126 height 26
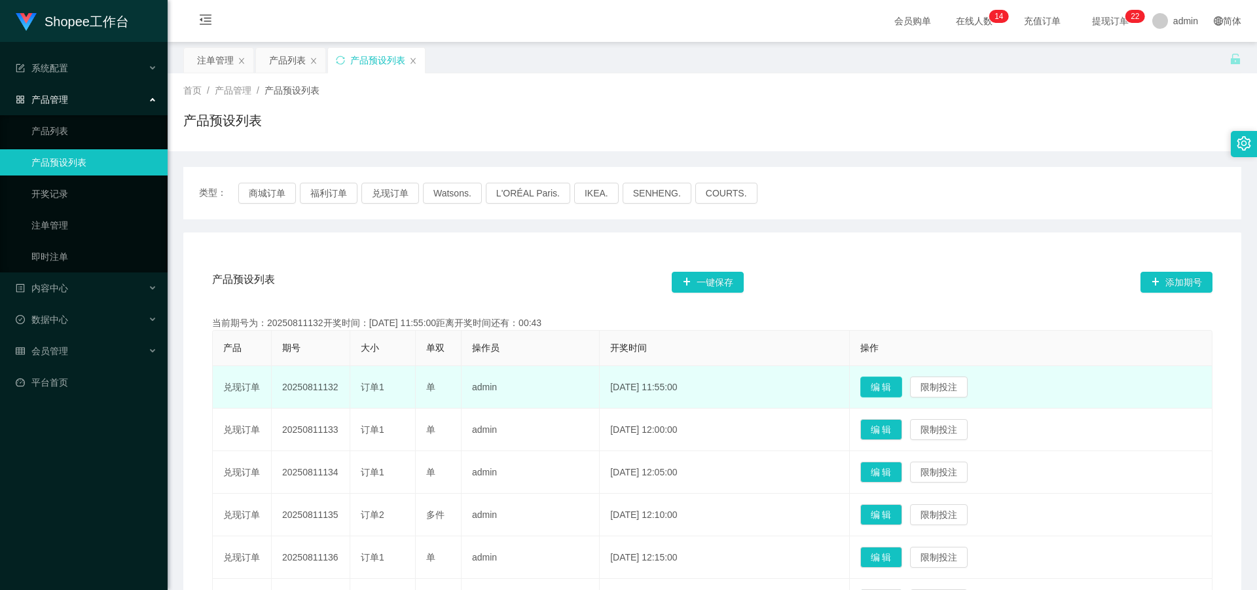
drag, startPoint x: 891, startPoint y: 391, endPoint x: 733, endPoint y: 394, distance: 157.9
click at [890, 391] on button "编 辑" at bounding box center [882, 387] width 42 height 21
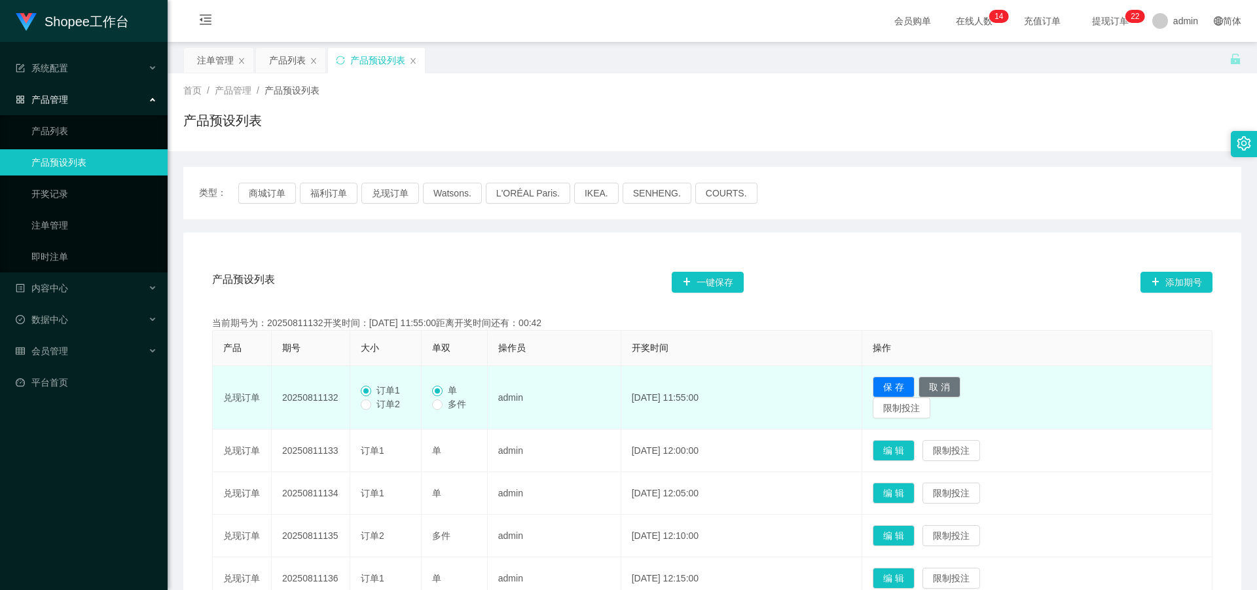
click at [381, 411] on label "订单2" at bounding box center [383, 405] width 45 height 14
click at [898, 391] on button "保 存" at bounding box center [894, 387] width 42 height 21
